Goal: Task Accomplishment & Management: Complete application form

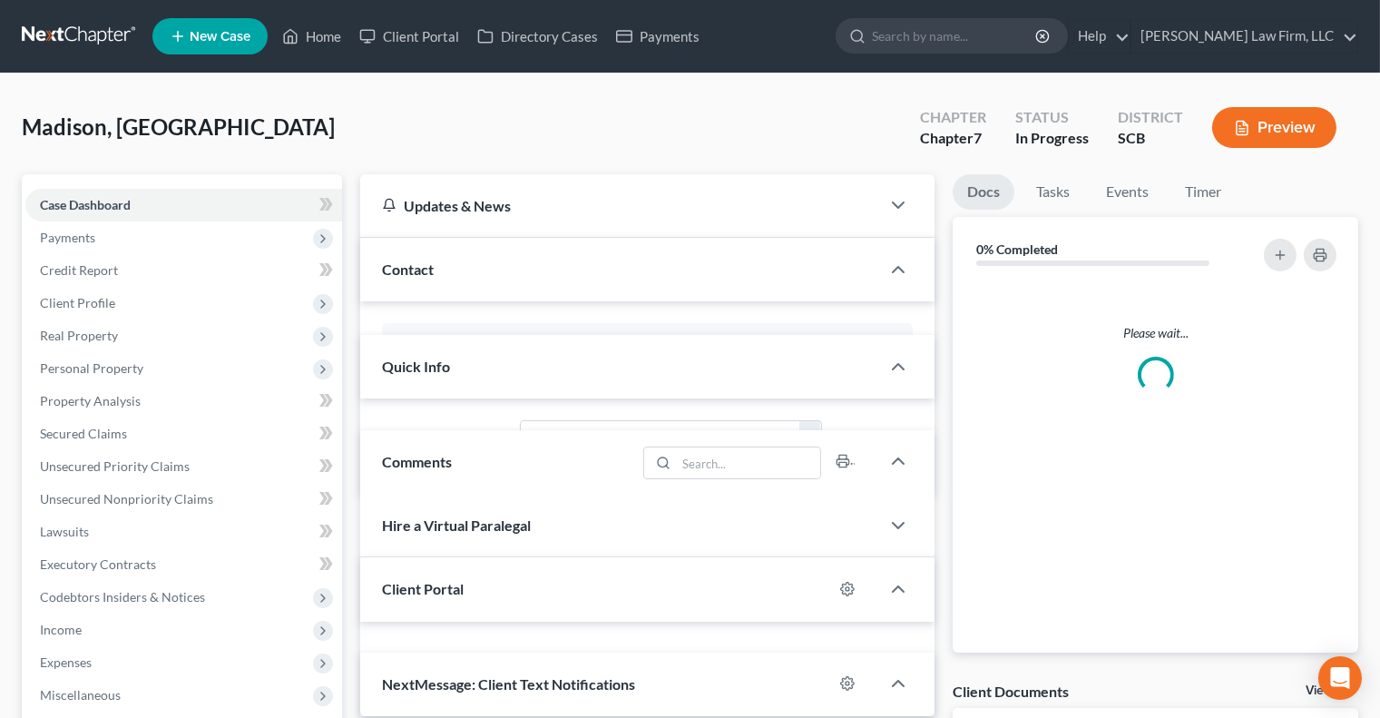
select select "0"
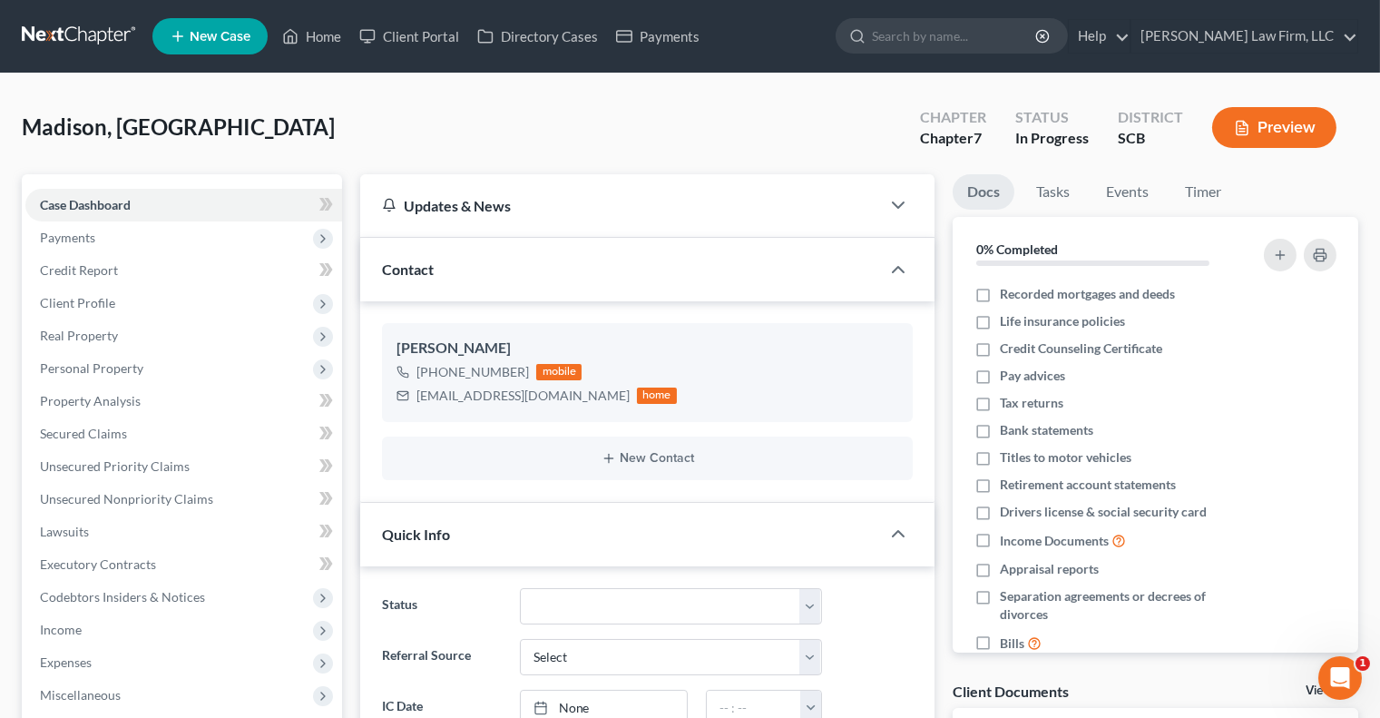
scroll to position [324, 0]
click at [188, 303] on span "Client Profile" at bounding box center [183, 303] width 317 height 33
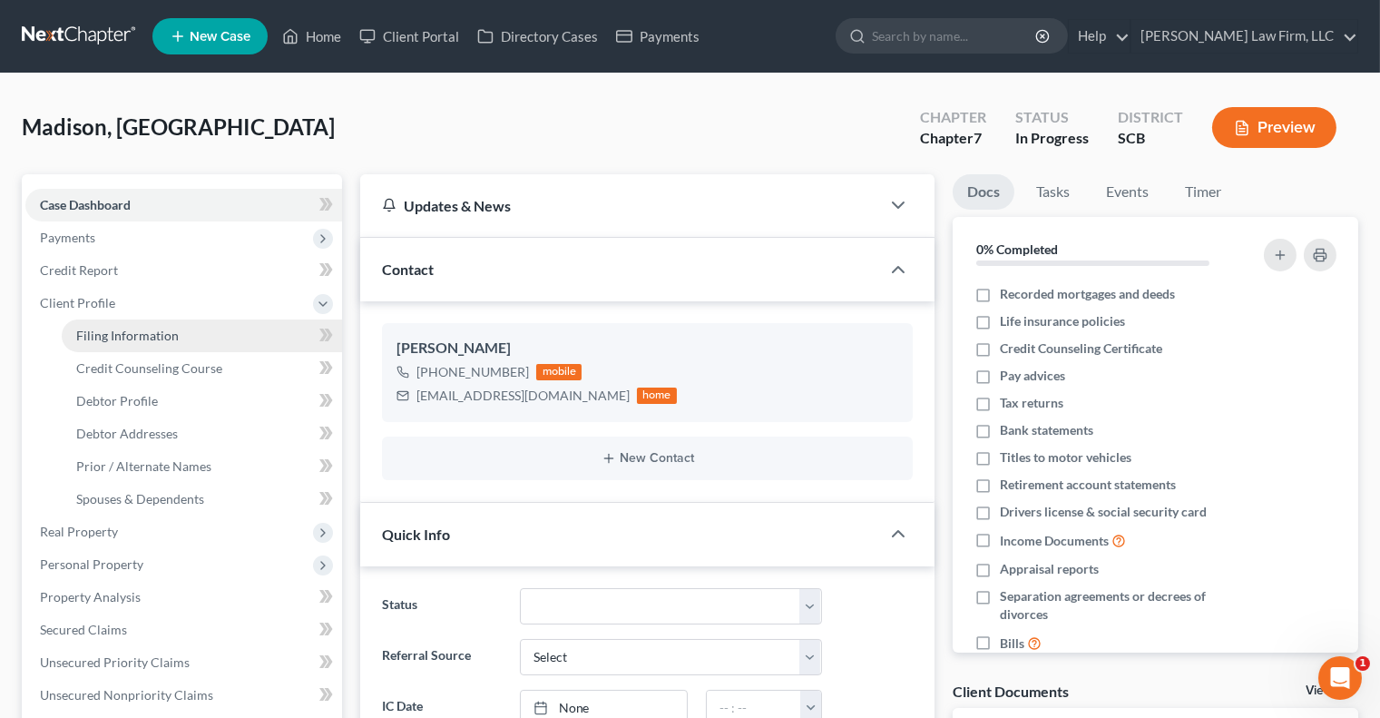
click at [217, 329] on link "Filing Information" at bounding box center [202, 335] width 280 height 33
select select "1"
select select "0"
select select "42"
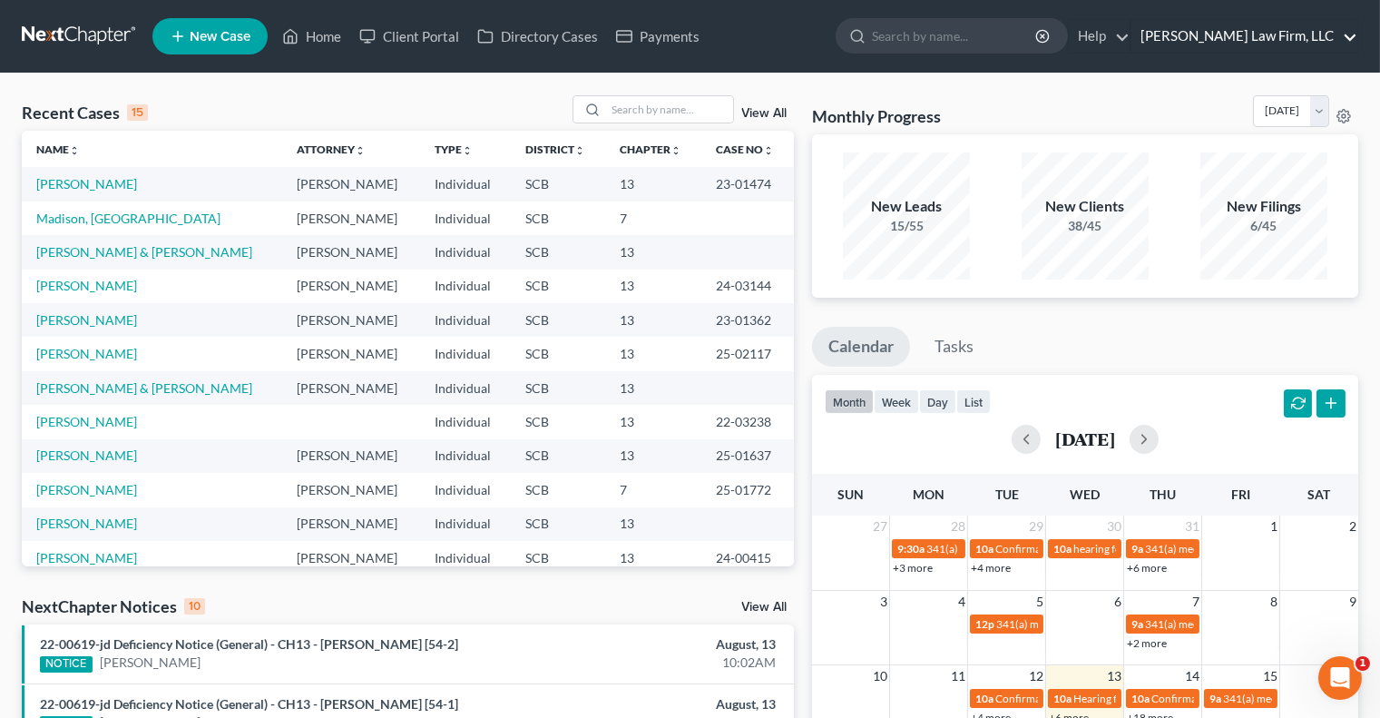
click at [1247, 37] on link "[PERSON_NAME] Law Firm, LLC" at bounding box center [1245, 36] width 226 height 33
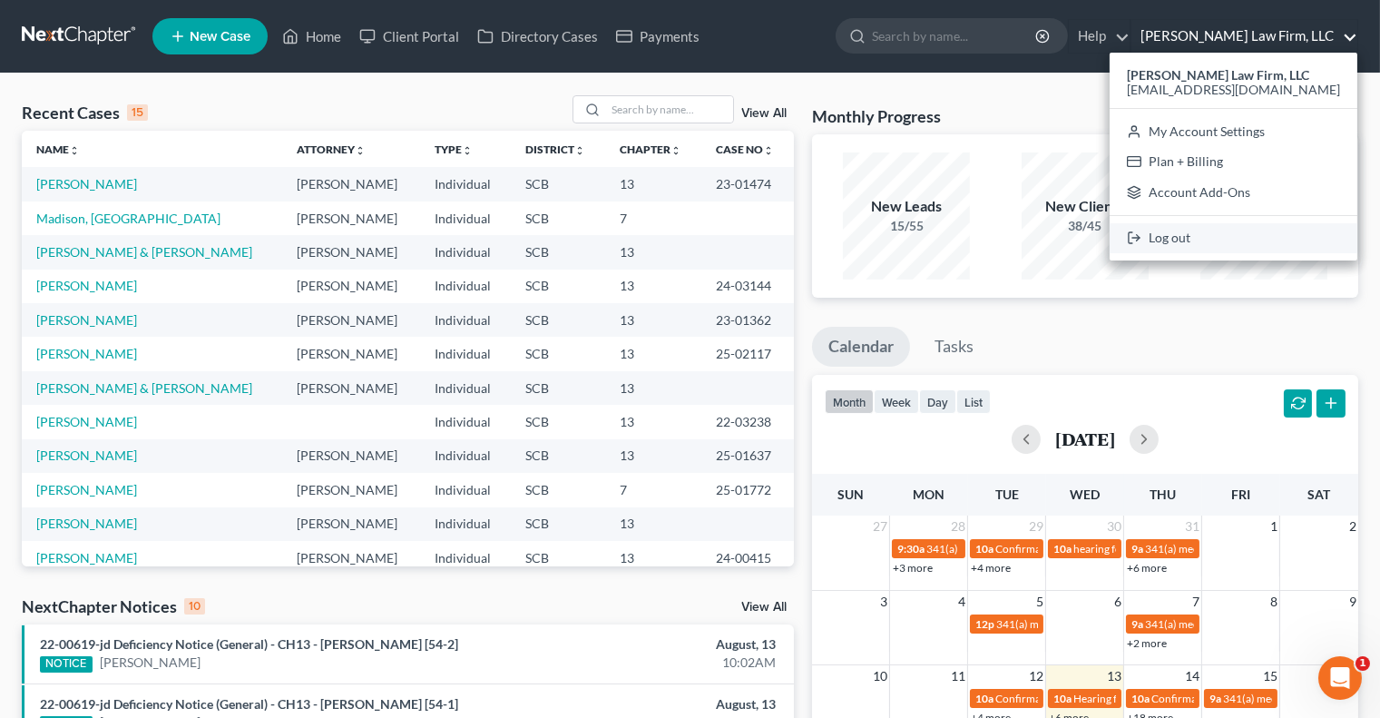
click at [1261, 236] on link "Log out" at bounding box center [1234, 238] width 248 height 31
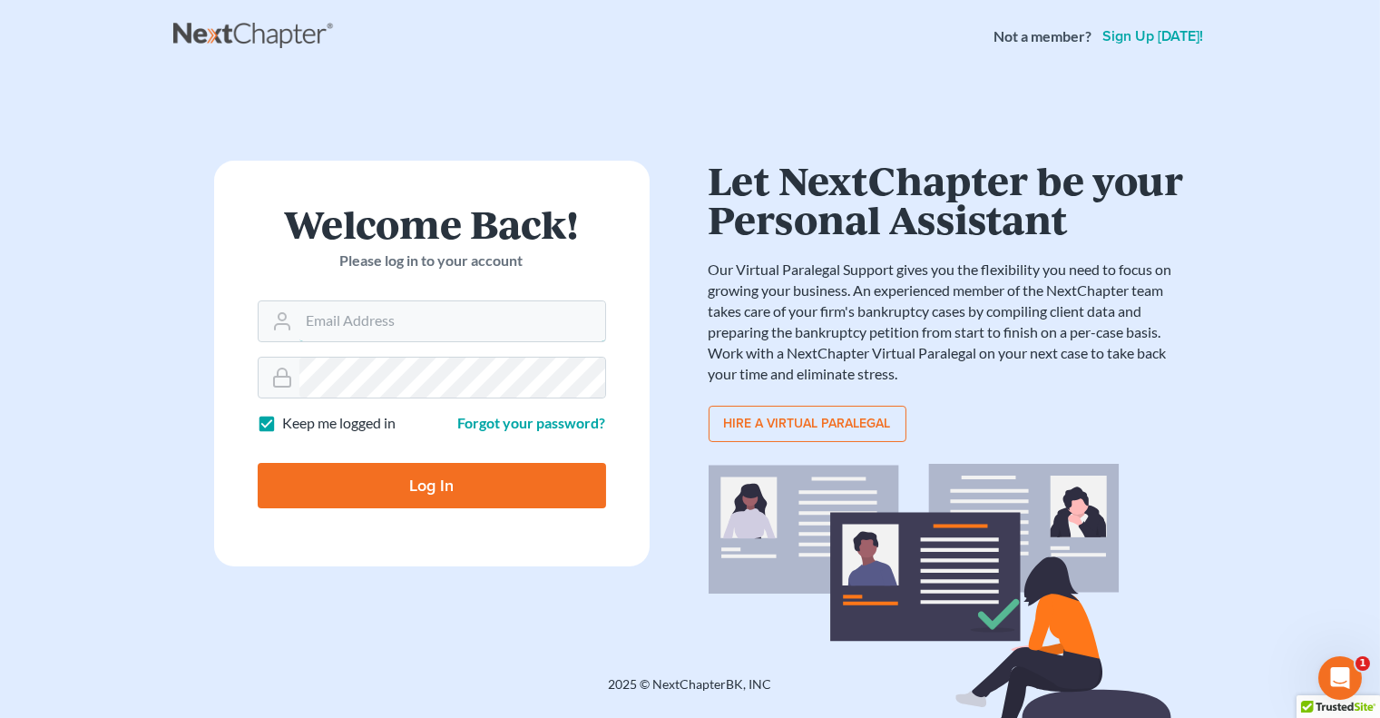
type input "lindsey@nextchapterbk.com"
click at [515, 481] on input "Log In" at bounding box center [432, 485] width 349 height 45
type input "Thinking..."
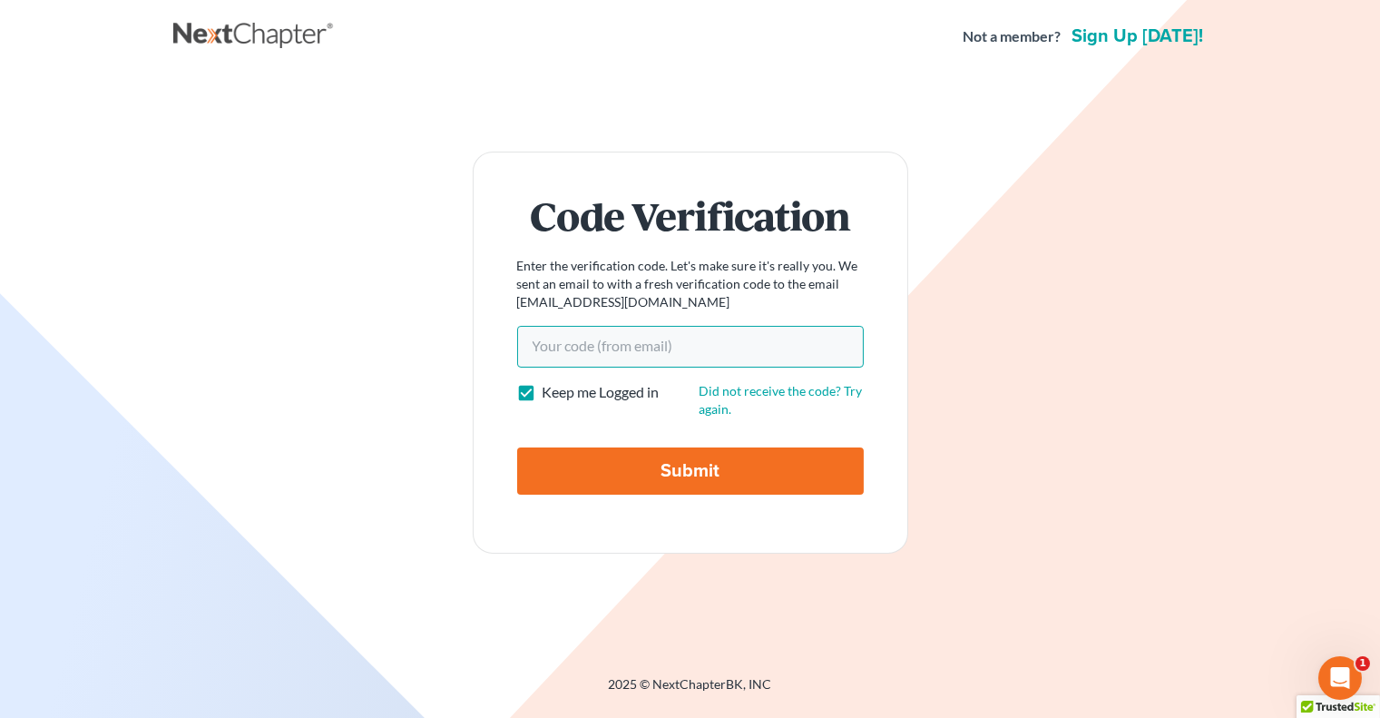
click at [639, 342] on input "Your code(from email)" at bounding box center [690, 347] width 347 height 42
paste input "f6e80e"
type input "f6e80e"
click at [667, 480] on input "Submit" at bounding box center [690, 470] width 347 height 47
type input "Thinking..."
